Goal: Task Accomplishment & Management: Manage account settings

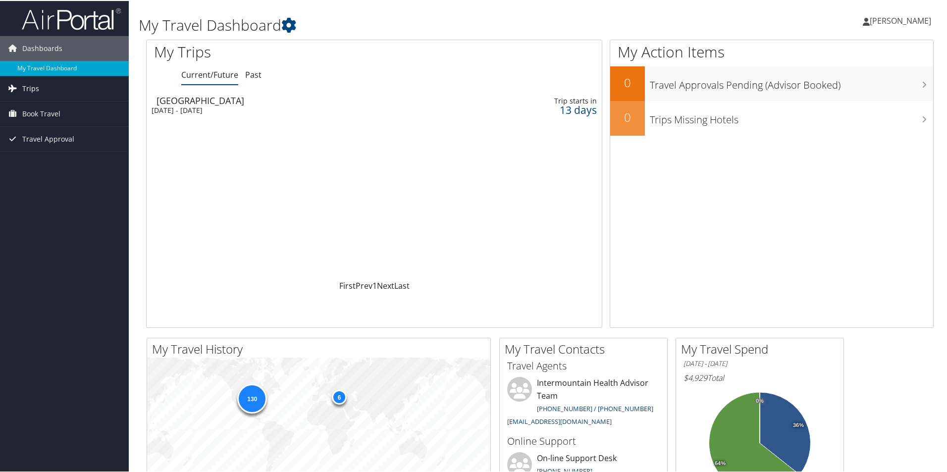
click at [37, 89] on span "Trips" at bounding box center [30, 87] width 17 height 25
click at [38, 106] on link "Current/Future Trips" at bounding box center [64, 107] width 129 height 15
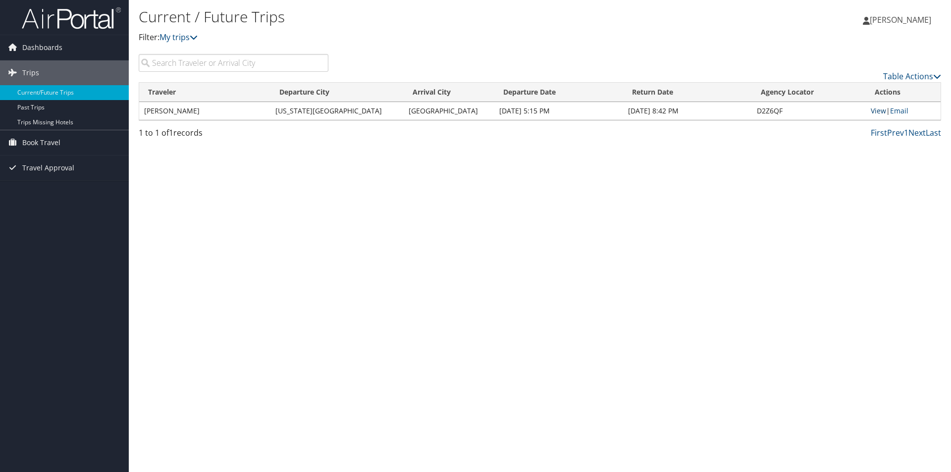
click at [875, 111] on link "View" at bounding box center [877, 110] width 15 height 9
click at [35, 144] on span "Book Travel" at bounding box center [41, 142] width 38 height 25
click at [47, 189] on link "Book/Manage Online Trips" at bounding box center [64, 192] width 129 height 15
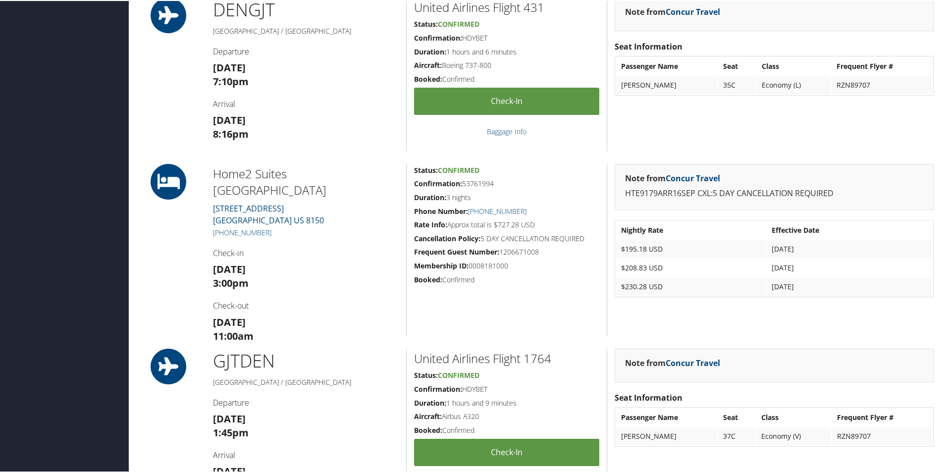
scroll to position [594, 0]
